Goal: Information Seeking & Learning: Find contact information

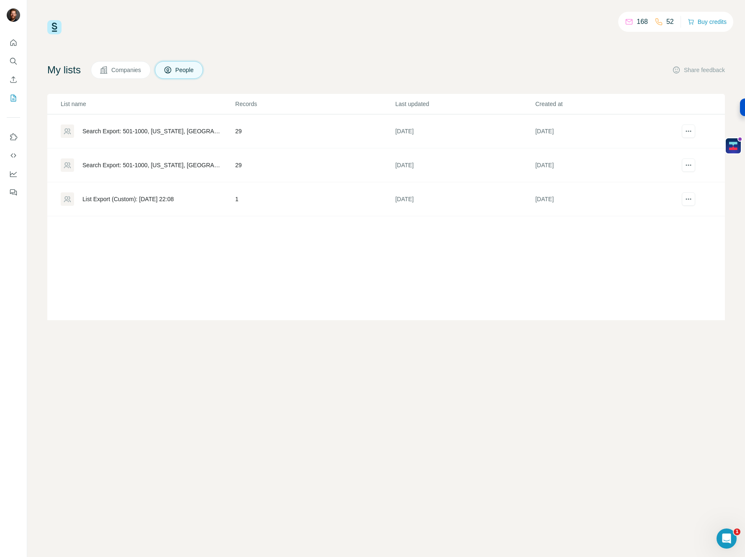
click at [521, 26] on div "168 52 Buy credits" at bounding box center [386, 27] width 678 height 14
click at [12, 61] on icon "Search" at bounding box center [13, 61] width 8 height 8
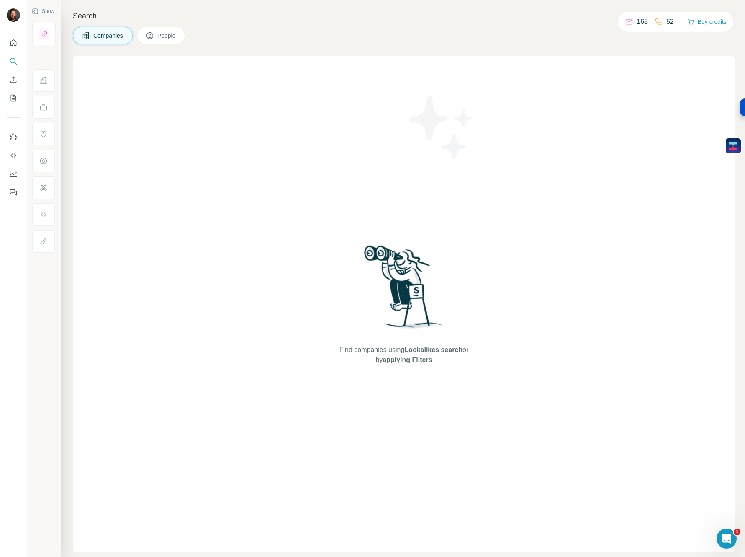
click at [172, 36] on span "People" at bounding box center [166, 35] width 19 height 8
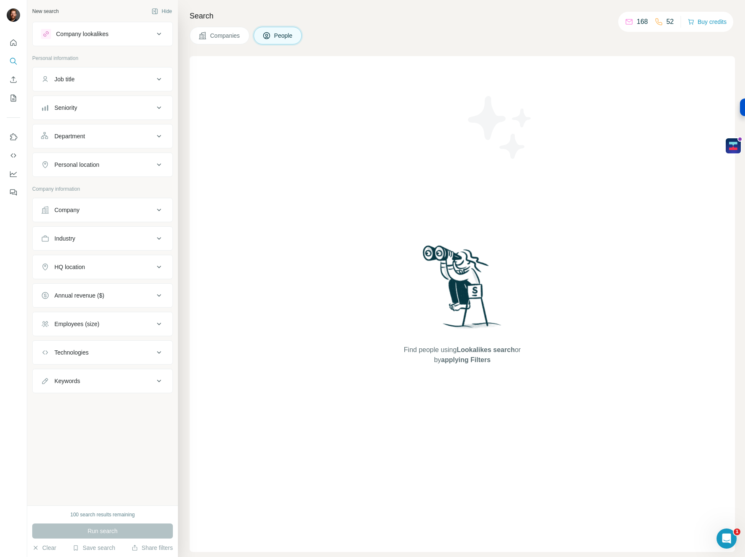
click at [280, 38] on span "People" at bounding box center [283, 35] width 19 height 8
click at [15, 44] on icon "Quick start" at bounding box center [13, 43] width 8 height 8
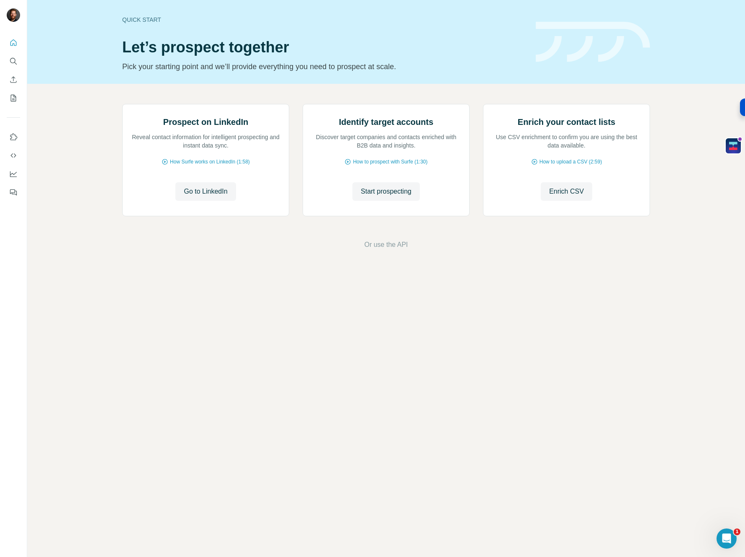
click at [67, 111] on div "Prospect on LinkedIn Reveal contact information for intelligent prospecting and…" at bounding box center [386, 177] width 718 height 186
click at [18, 42] on button "Quick start" at bounding box center [13, 42] width 13 height 15
click at [16, 59] on icon "Search" at bounding box center [13, 61] width 8 height 8
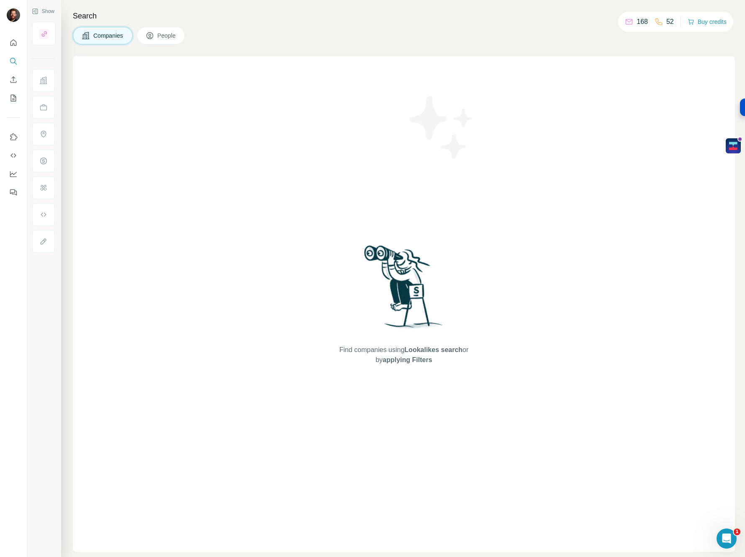
click at [115, 56] on div "Find companies using Lookalikes search or by applying Filters" at bounding box center [404, 303] width 663 height 495
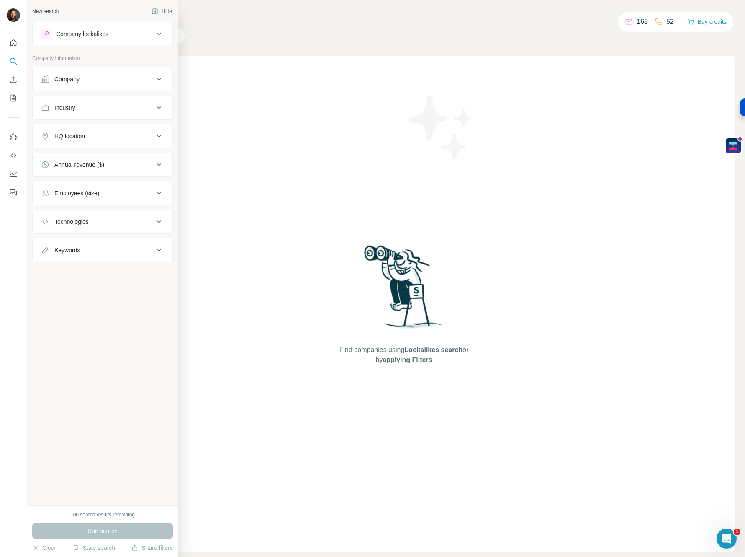
click at [93, 82] on div "Company" at bounding box center [97, 79] width 113 height 8
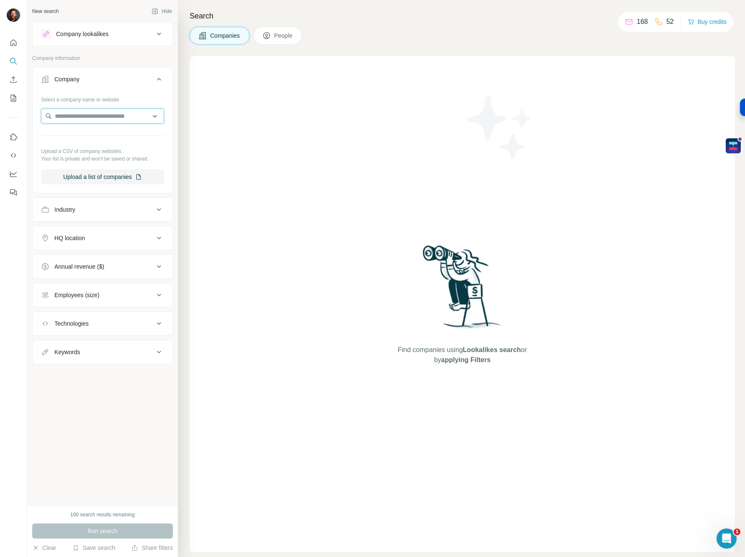
click at [91, 119] on input "text" at bounding box center [102, 115] width 123 height 15
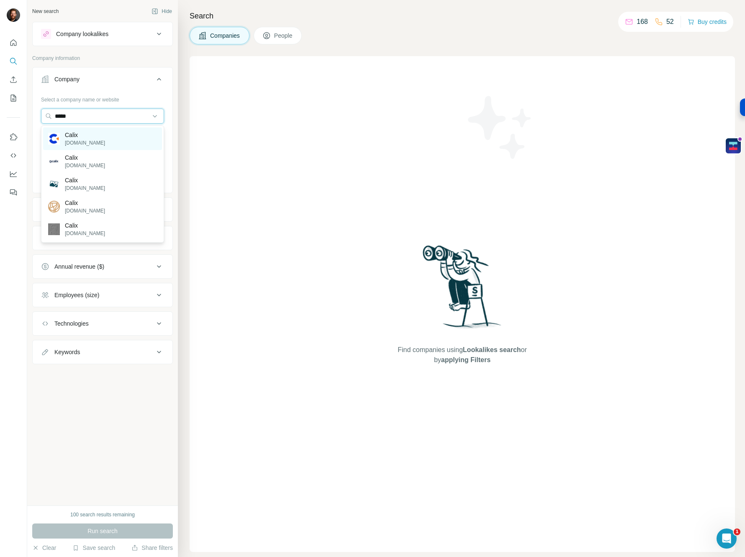
type input "*****"
click at [93, 142] on div "Calix [DOMAIN_NAME]" at bounding box center [102, 138] width 119 height 23
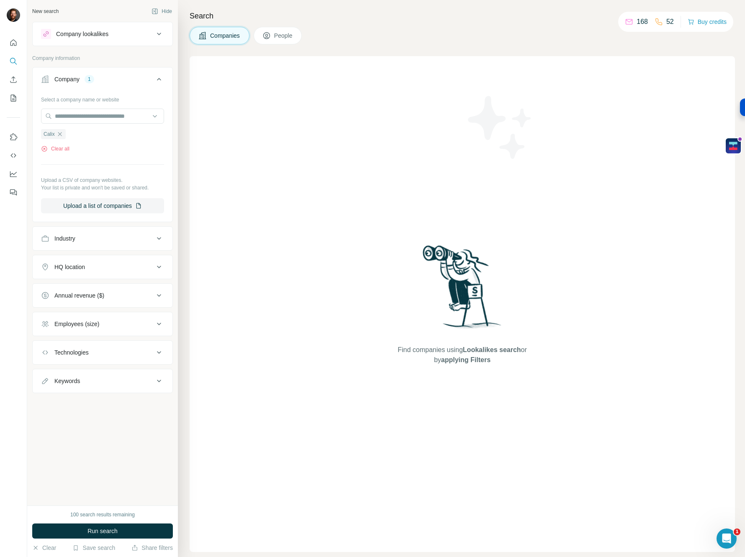
click at [253, 105] on div "Find companies using Lookalikes search or by applying Filters" at bounding box center [463, 303] width 546 height 495
click at [278, 31] on span "People" at bounding box center [283, 35] width 19 height 8
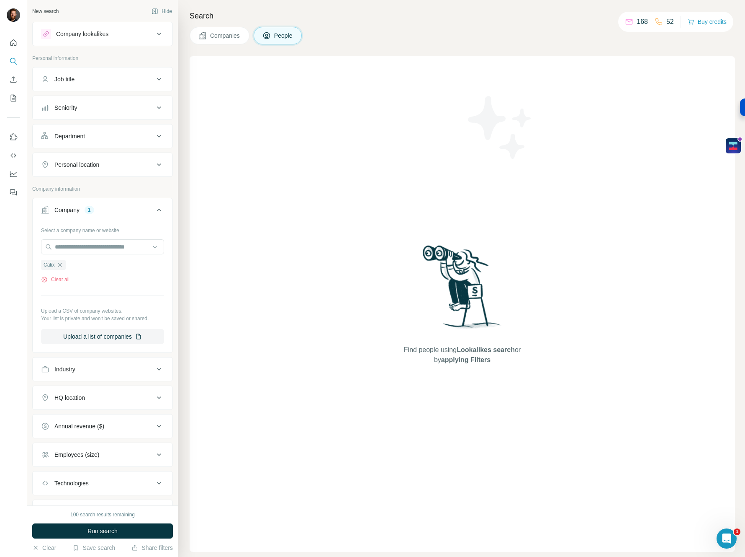
click at [67, 77] on div "Job title" at bounding box center [64, 79] width 20 height 8
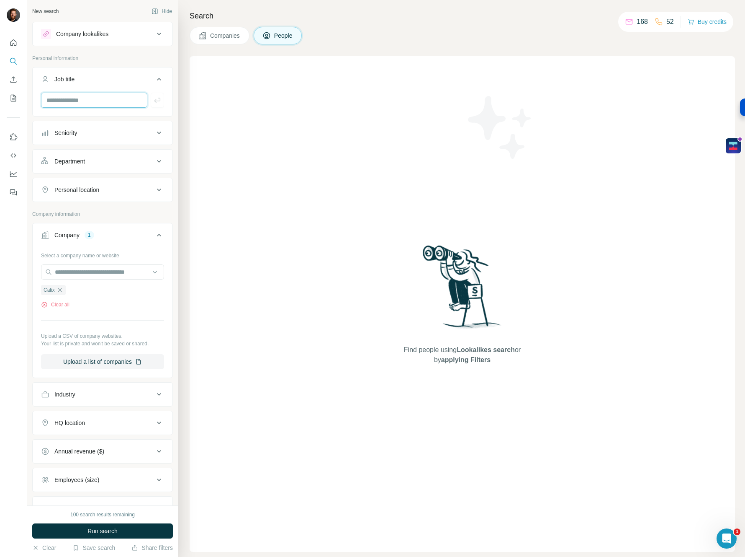
click at [63, 97] on input "text" at bounding box center [94, 100] width 106 height 15
paste input "**********"
type input "**********"
click at [153, 98] on icon "button" at bounding box center [157, 100] width 8 height 8
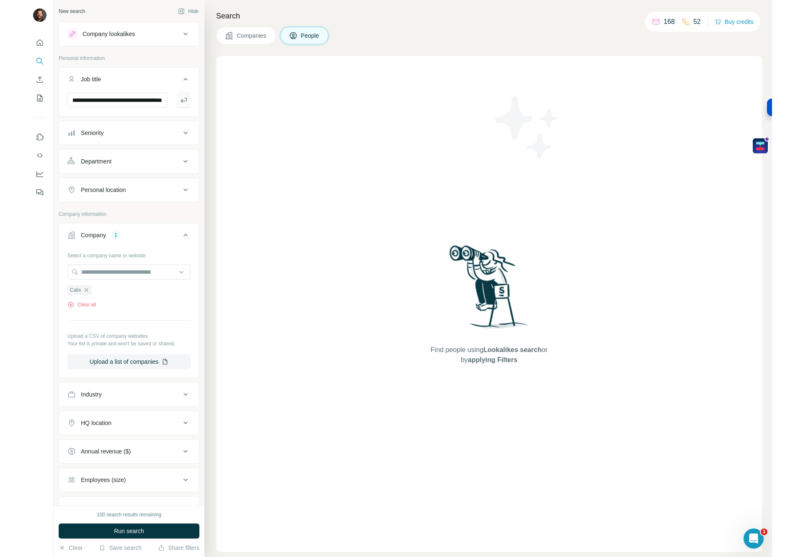
scroll to position [0, 0]
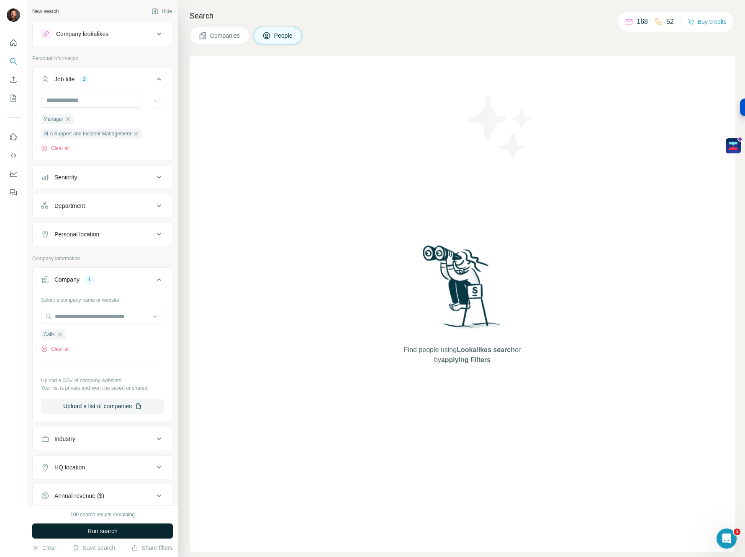
click at [103, 526] on button "Run search" at bounding box center [102, 530] width 141 height 15
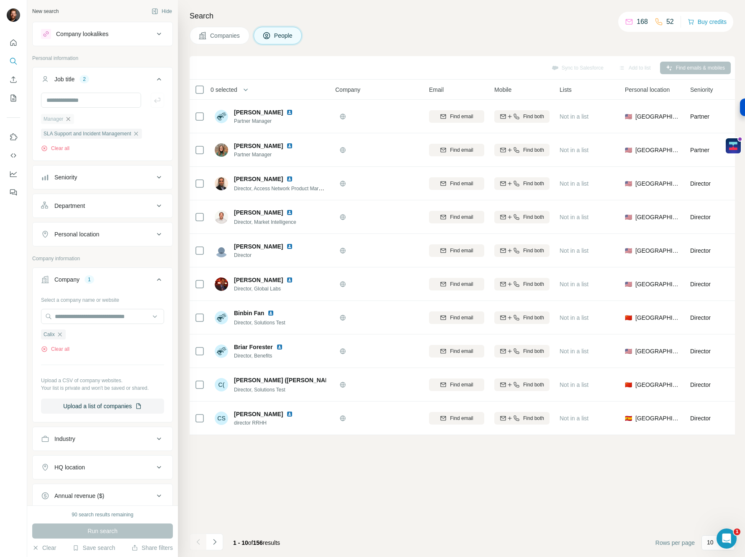
click at [69, 119] on icon "button" at bounding box center [69, 119] width 4 height 4
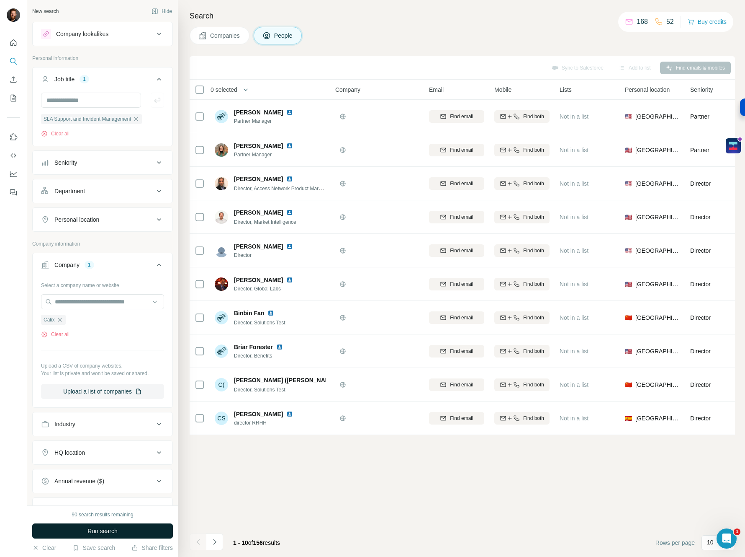
click at [96, 530] on span "Run search" at bounding box center [103, 530] width 30 height 8
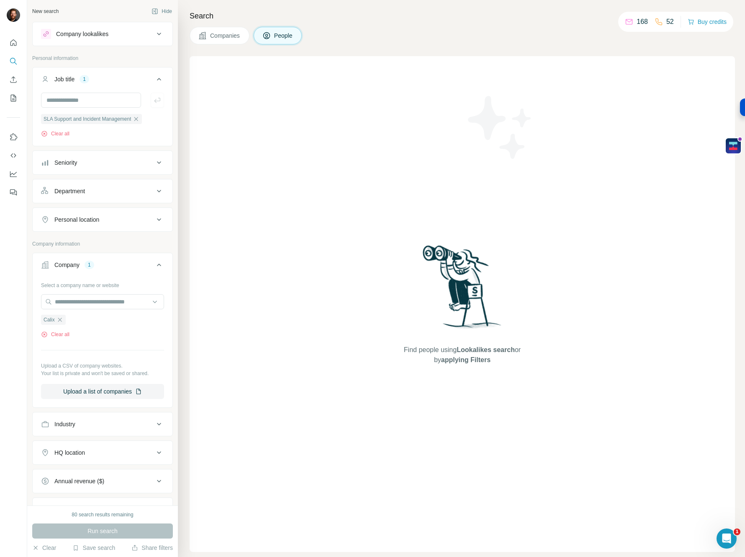
click at [299, 268] on div "Find people using Lookalikes search or by applying Filters" at bounding box center [463, 303] width 546 height 495
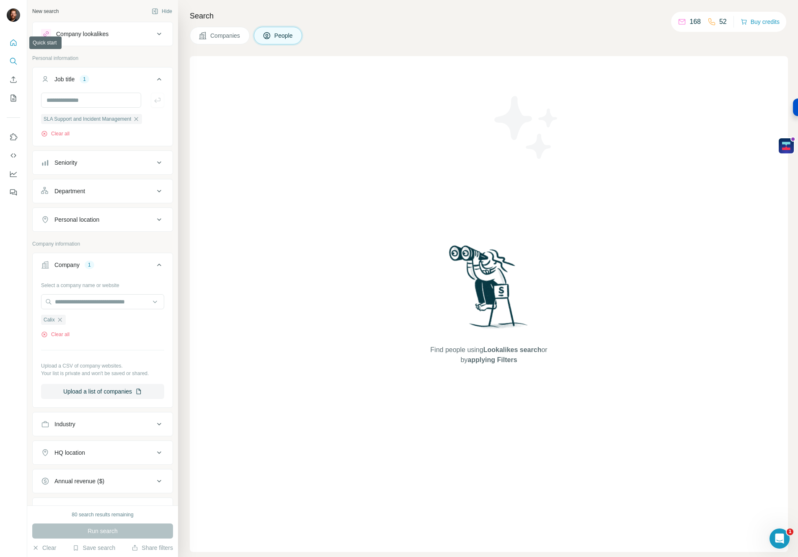
click at [13, 41] on icon "Quick start" at bounding box center [13, 43] width 8 height 8
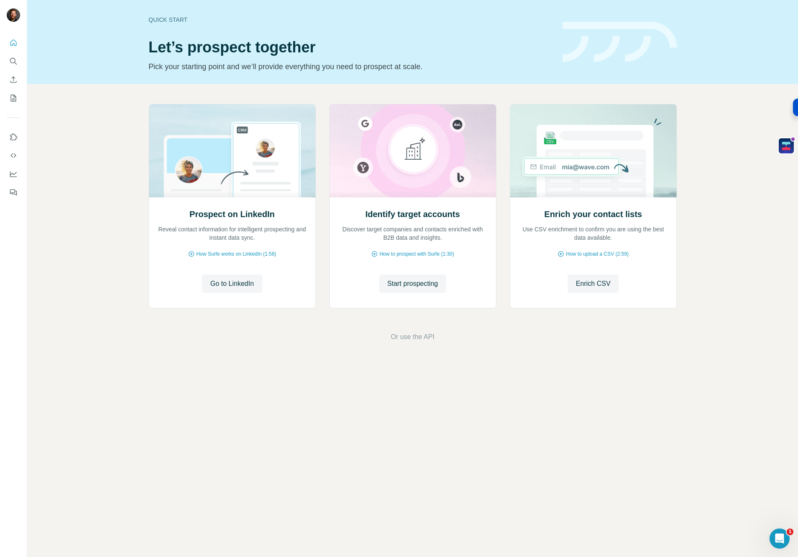
click at [101, 209] on div "Prospect on LinkedIn Reveal contact information for intelligent prospecting and…" at bounding box center [412, 223] width 771 height 278
click at [232, 286] on span "Go to LinkedIn" at bounding box center [232, 283] width 44 height 10
click at [64, 261] on div "Prospect on LinkedIn Reveal contact information for intelligent prospecting and…" at bounding box center [412, 223] width 771 height 278
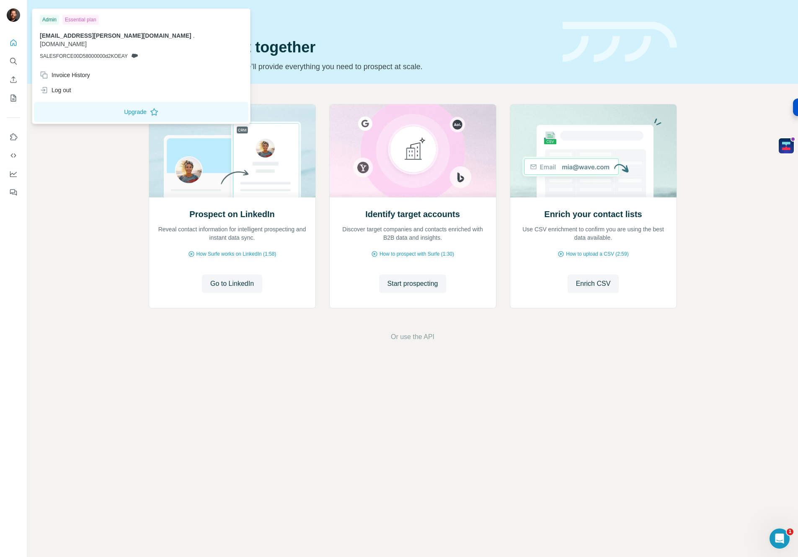
click at [16, 11] on img at bounding box center [13, 14] width 13 height 13
